Goal: Browse casually

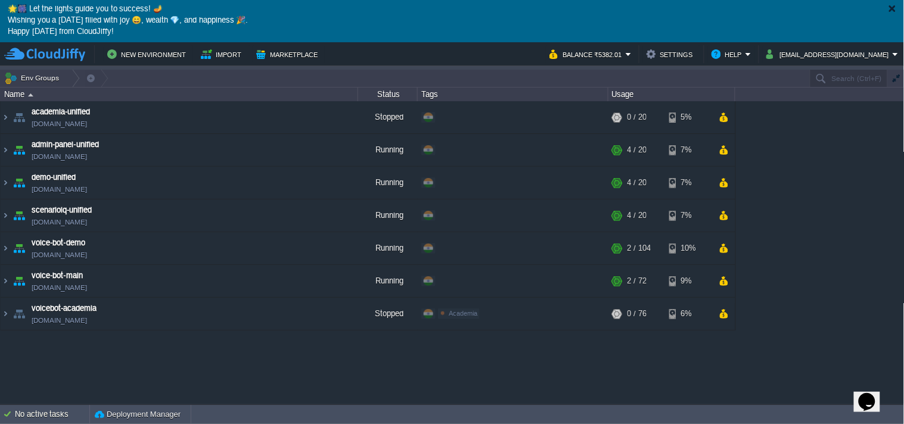
click at [204, 24] on p "Wishing you a [DATE] filled with joy 😄, wealth 💎, and happiness 🎉." at bounding box center [452, 20] width 889 height 11
click at [224, 9] on p "🌟🎆 Let the lights guide you to success! 🪔" at bounding box center [452, 9] width 889 height 11
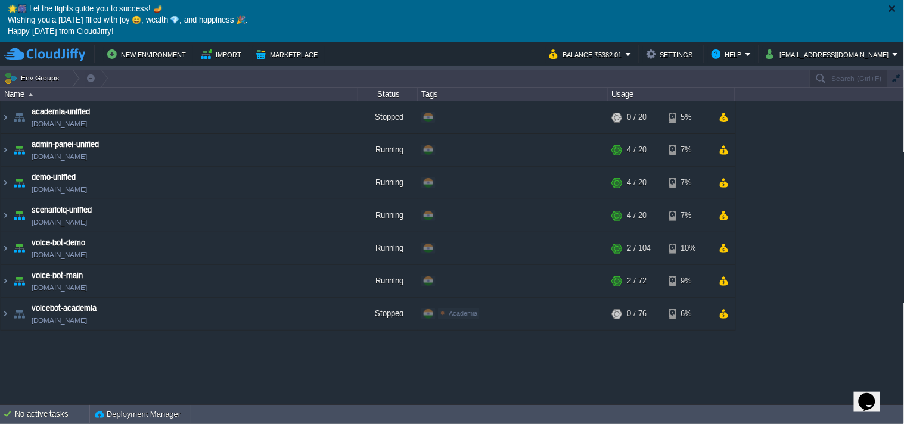
click at [224, 9] on p "🌟🎆 Let the lights guide you to success! 🪔" at bounding box center [452, 9] width 889 height 11
click at [176, 10] on p "🌟🎆 Let the lights guide you to success! 🪔" at bounding box center [452, 9] width 889 height 11
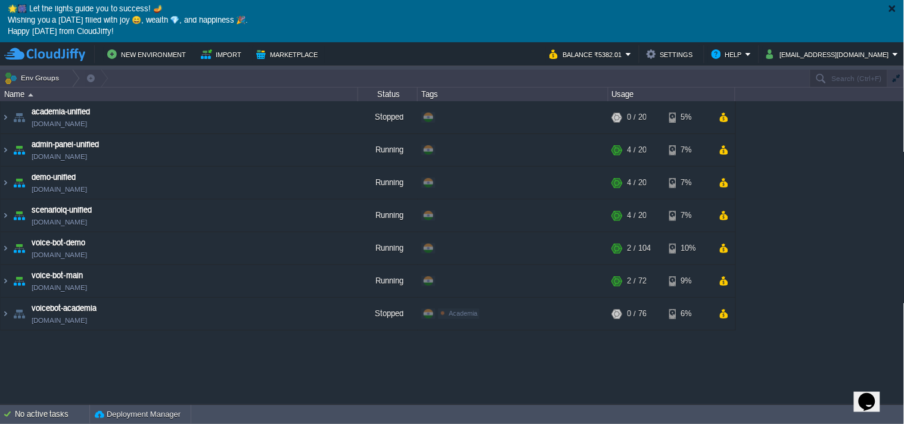
click at [176, 10] on p "🌟🎆 Let the lights guide you to success! 🪔" at bounding box center [452, 9] width 889 height 11
click at [159, 20] on p "Wishing you a [DATE] filled with joy 😄, wealth 💎, and happiness 🎉." at bounding box center [452, 20] width 889 height 11
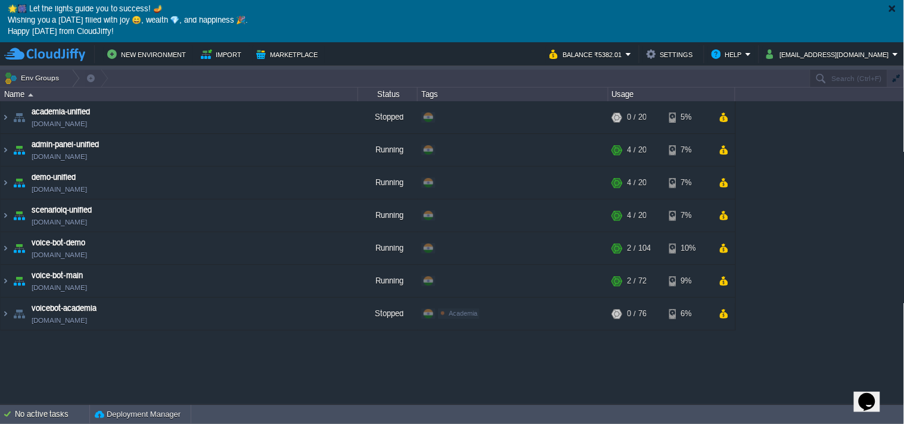
click at [156, 32] on p "Happy [DATE] from CloudJiffy!" at bounding box center [452, 32] width 889 height 11
click at [115, 37] on p "Happy [DATE] from CloudJiffy!" at bounding box center [452, 32] width 889 height 11
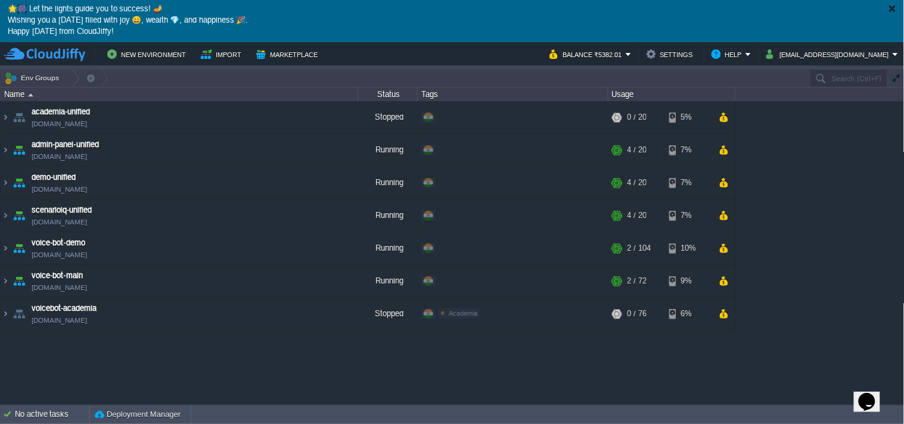
click at [132, 20] on p "Wishing you a [DATE] filled with joy 😄, wealth 💎, and happiness 🎉." at bounding box center [452, 20] width 889 height 11
